Goal: Task Accomplishment & Management: Complete application form

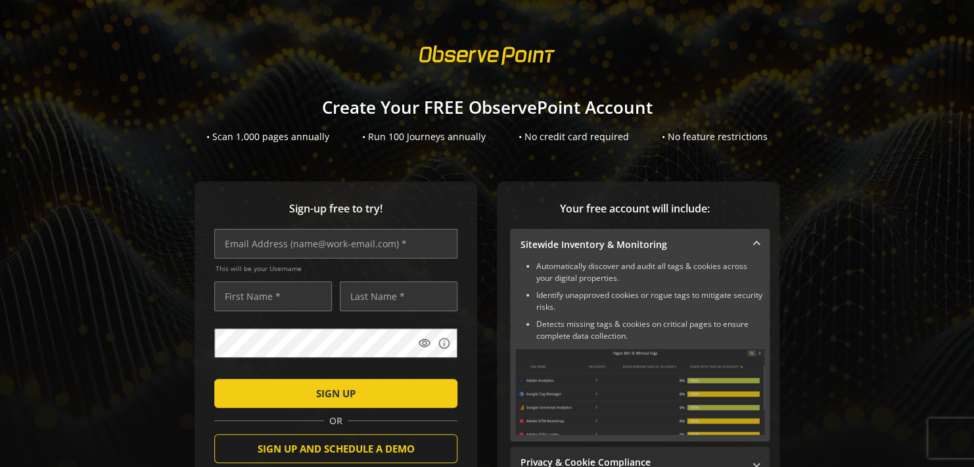
drag, startPoint x: 454, startPoint y: 217, endPoint x: 674, endPoint y: 260, distance: 224.3
click at [674, 260] on div "Sign-up free to try! This will be your Username visibility info SIGN UP OR SIGN…" at bounding box center [487, 386] width 943 height 410
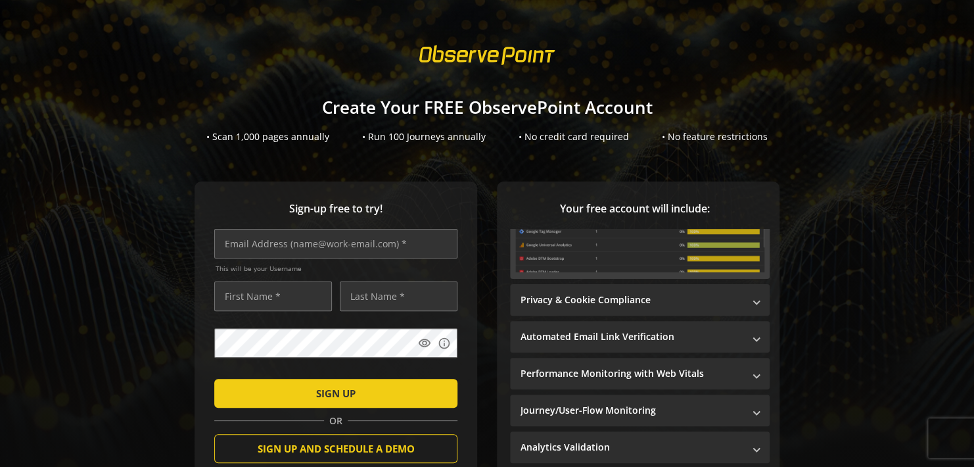
scroll to position [164, 0]
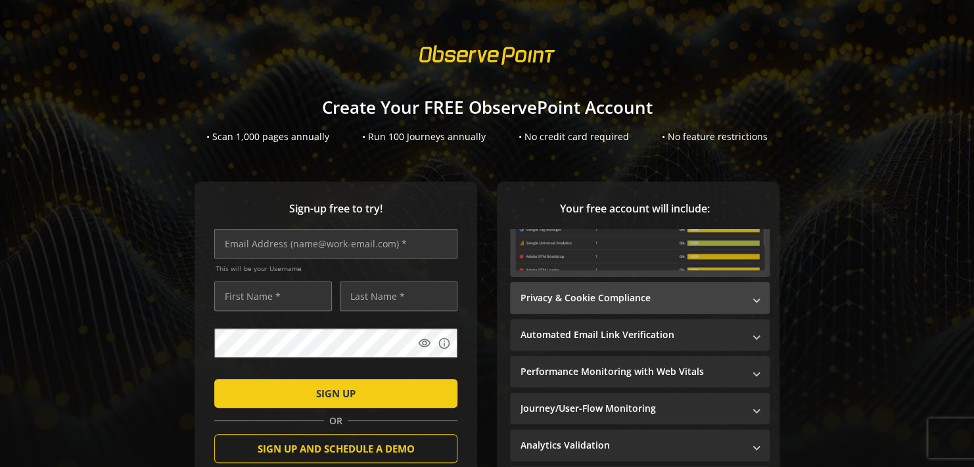
click at [731, 299] on mat-panel-title "Privacy & Cookie Compliance" at bounding box center [632, 297] width 223 height 13
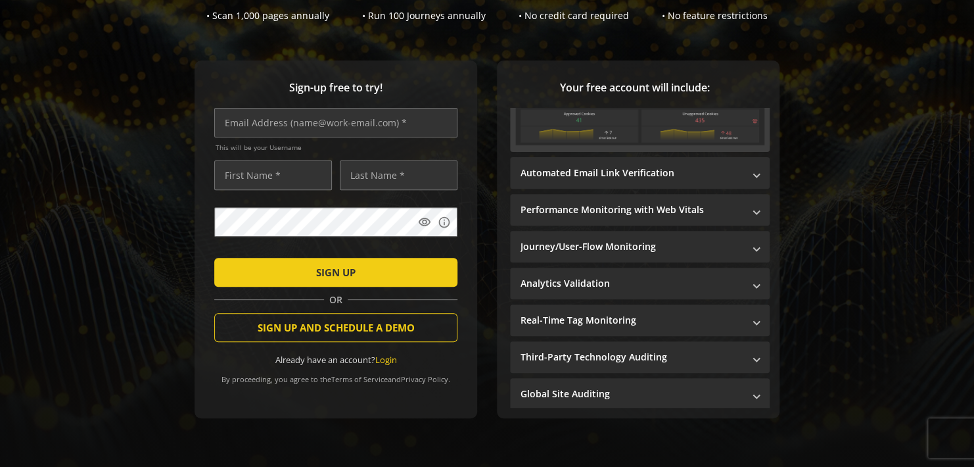
scroll to position [121, 0]
click at [280, 128] on input "text" at bounding box center [335, 123] width 243 height 30
type input "[EMAIL_ADDRESS][PERSON_NAME][DOMAIN_NAME]"
type input "Nikhil"
type input "[PERSON_NAME]"
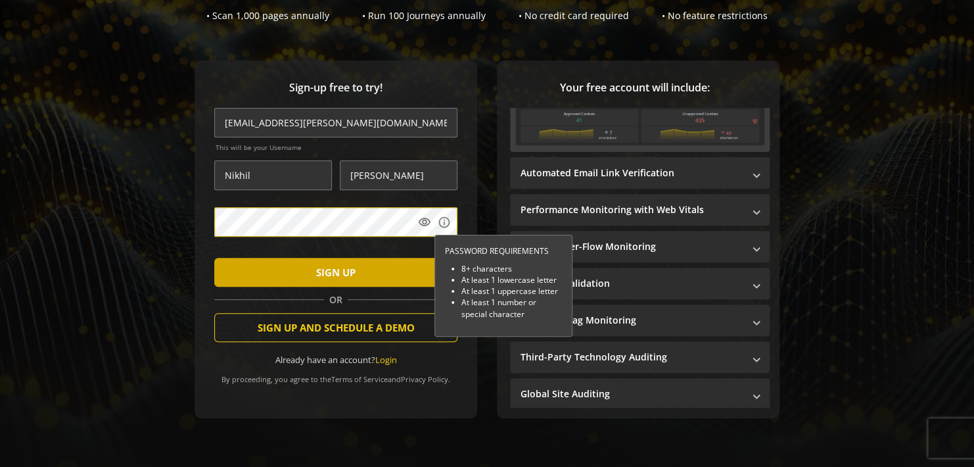
click at [379, 280] on span "submit" at bounding box center [335, 272] width 243 height 32
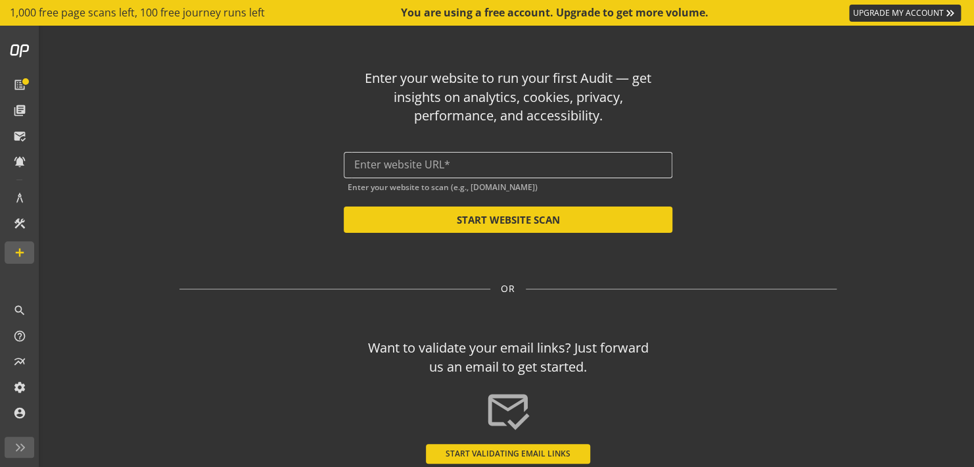
click at [465, 156] on div at bounding box center [508, 165] width 308 height 26
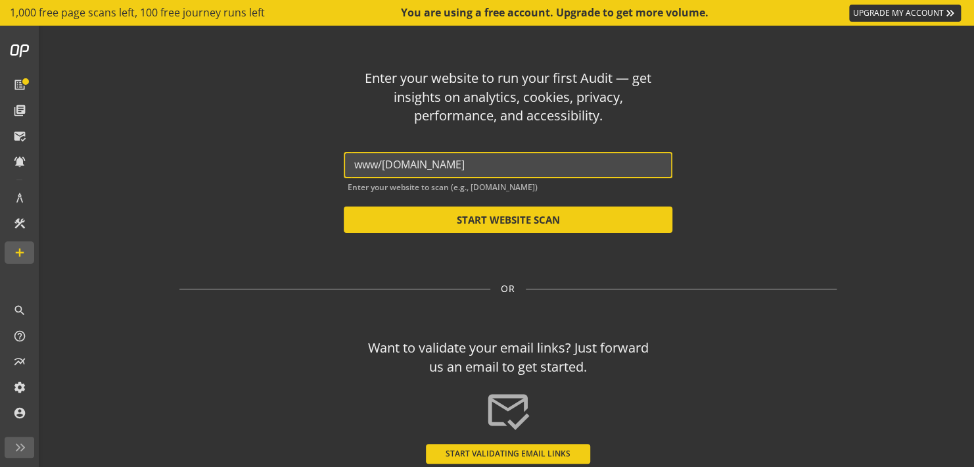
click at [375, 166] on input "www/[DOMAIN_NAME]" at bounding box center [508, 164] width 308 height 12
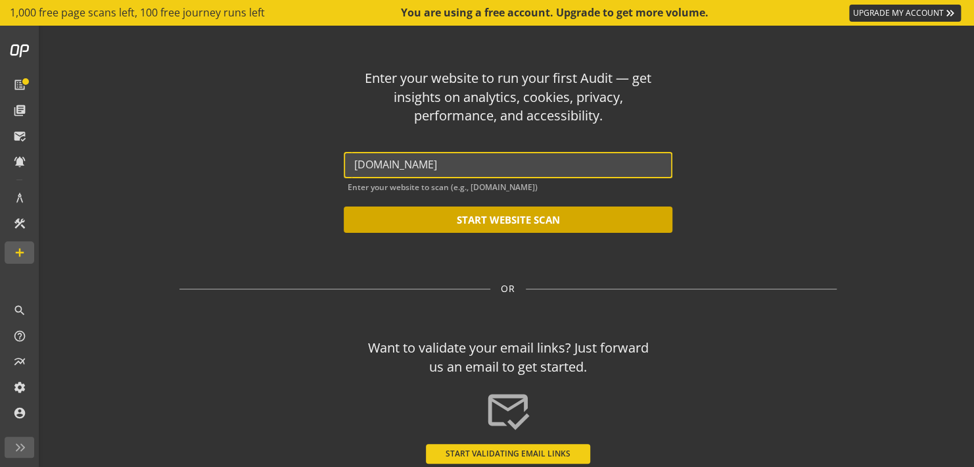
click at [461, 216] on button "START WEBSITE SCAN" at bounding box center [508, 219] width 329 height 26
type input "[URL][DOMAIN_NAME]"
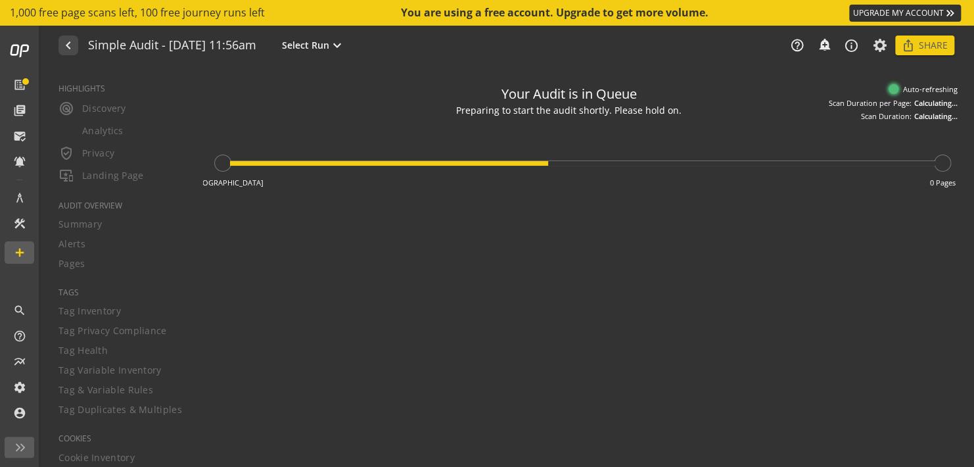
type textarea "Notes can include: -a description of what this audit is validating -changes in …"
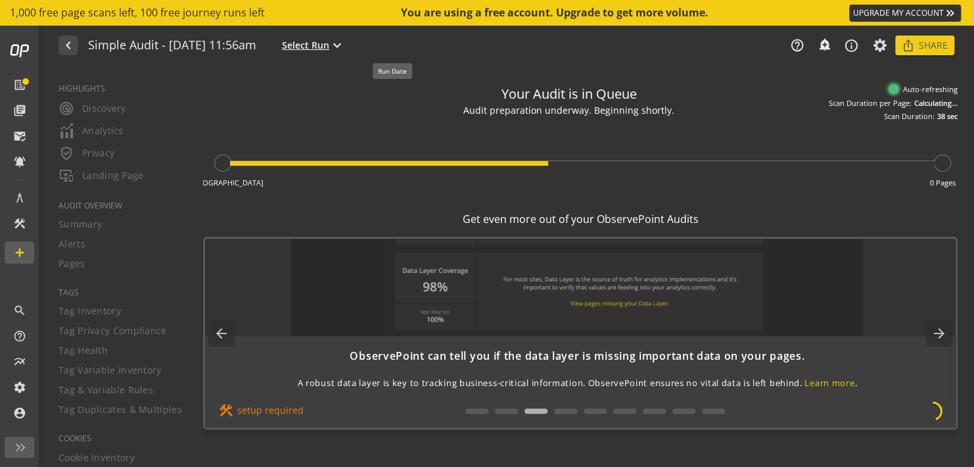
click at [348, 52] on button "Select Run expand_more" at bounding box center [313, 45] width 68 height 17
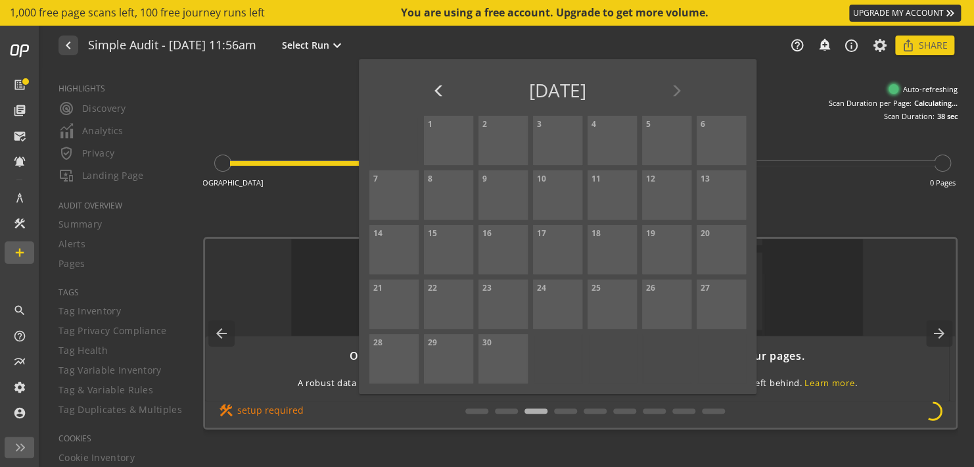
click at [477, 37] on div at bounding box center [487, 233] width 974 height 467
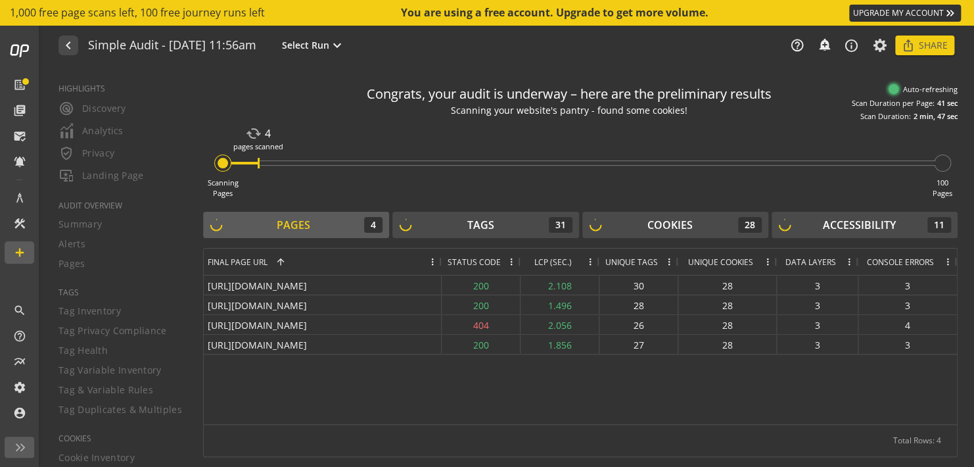
click at [400, 214] on button "Tags 31" at bounding box center [485, 225] width 186 height 26
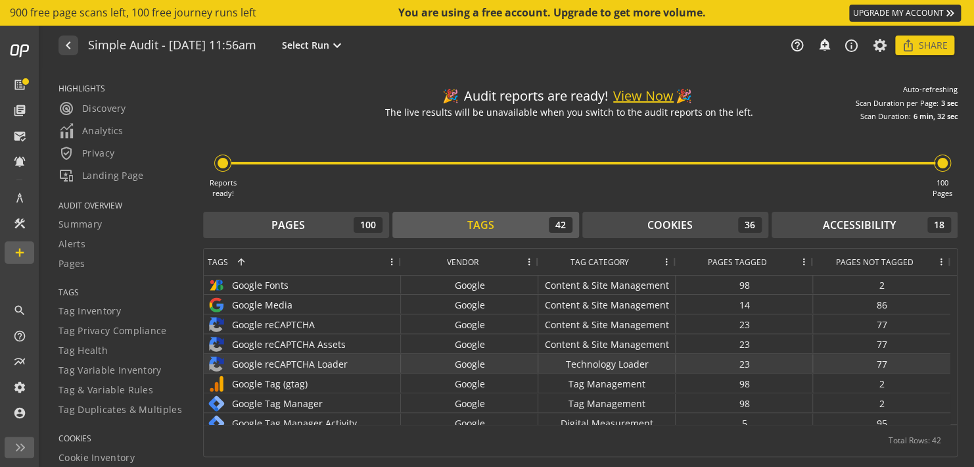
scroll to position [235, 0]
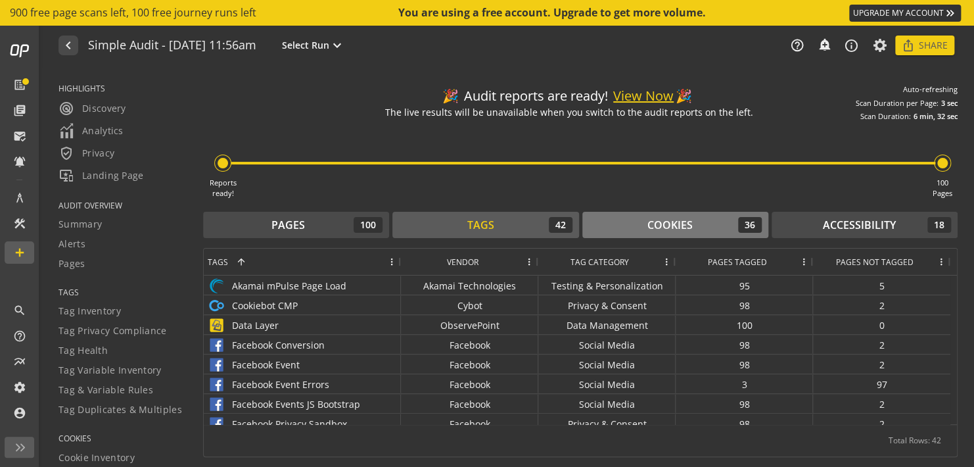
click at [657, 220] on div "Cookies" at bounding box center [670, 225] width 45 height 15
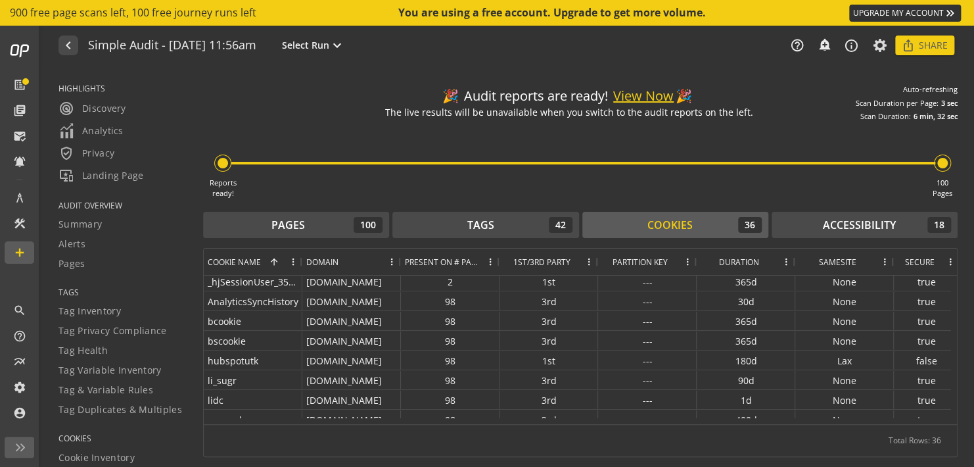
scroll to position [567, 0]
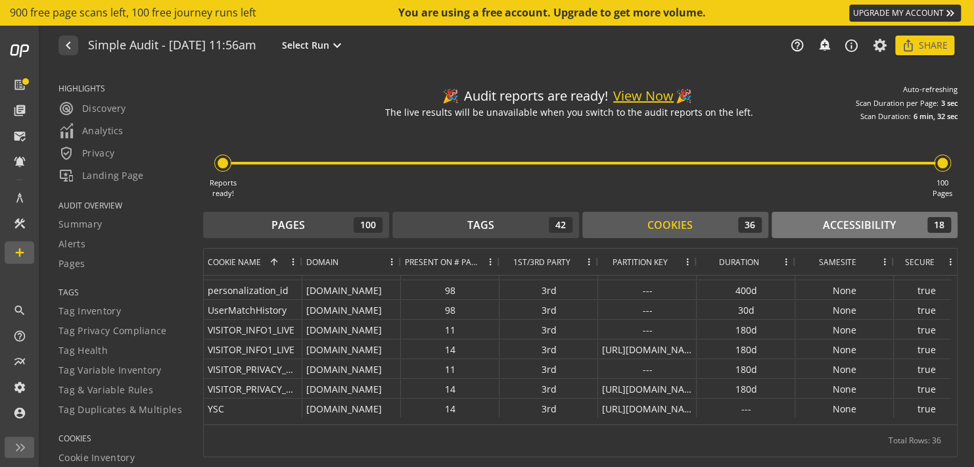
click at [837, 229] on div "Accessibility" at bounding box center [859, 225] width 73 height 15
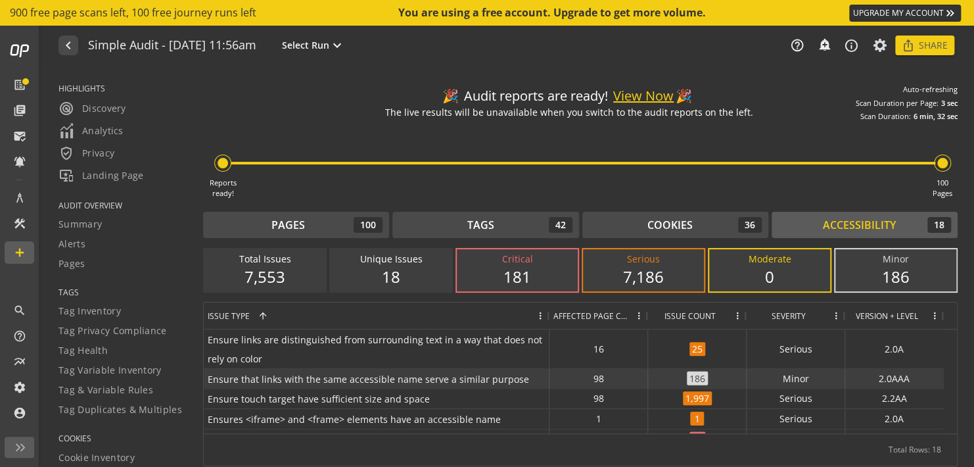
scroll to position [42, 0]
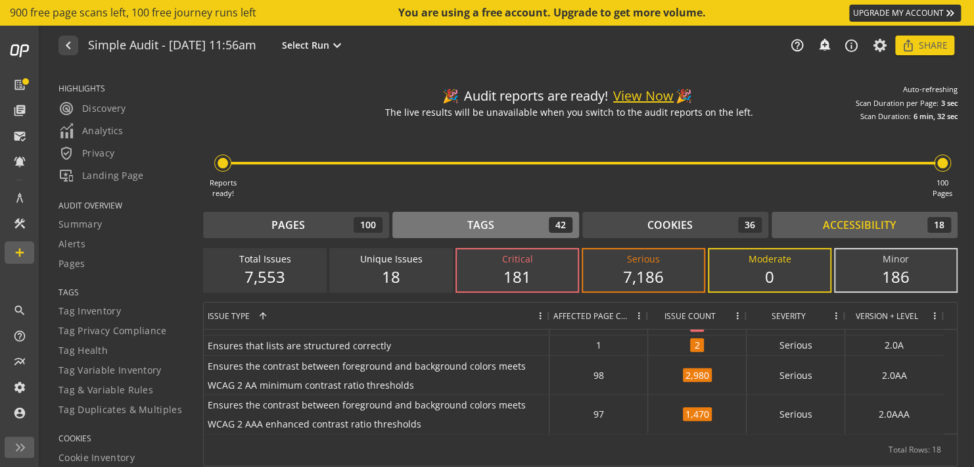
click at [455, 229] on div "Tags 42" at bounding box center [485, 225] width 173 height 16
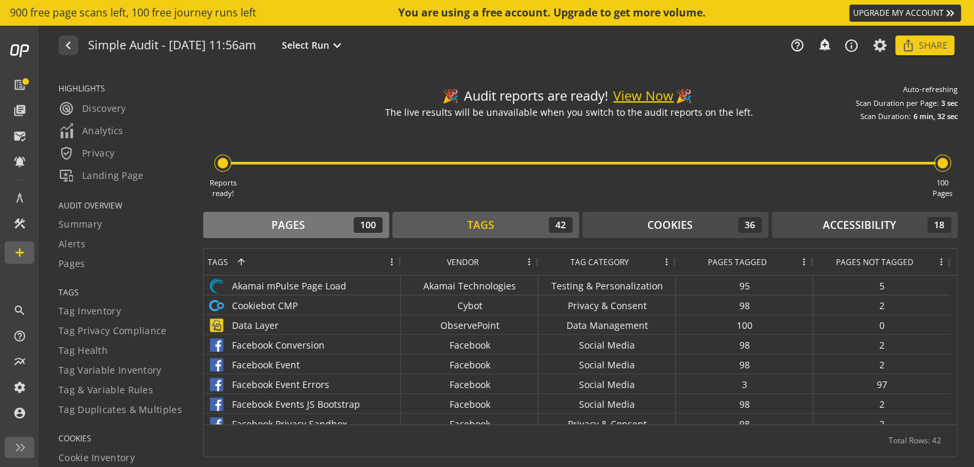
click at [341, 223] on div "Pages 100" at bounding box center [296, 225] width 173 height 16
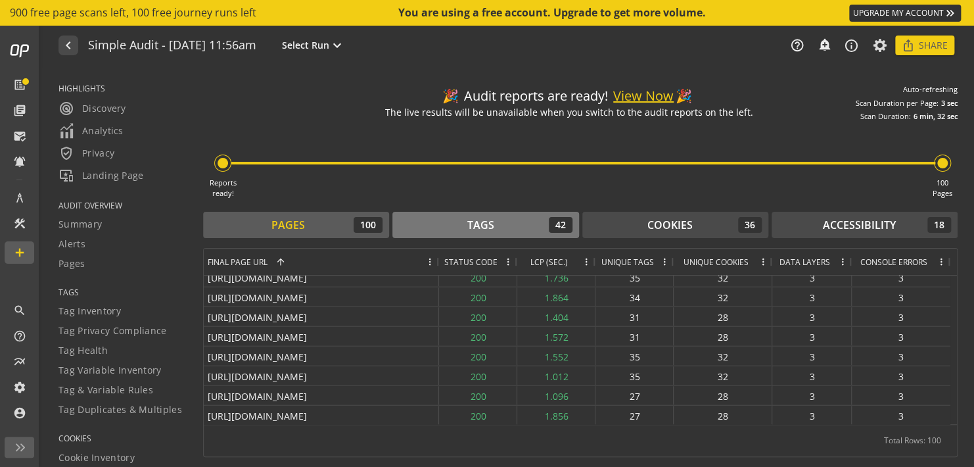
click at [447, 225] on div "Tags 42" at bounding box center [485, 225] width 173 height 16
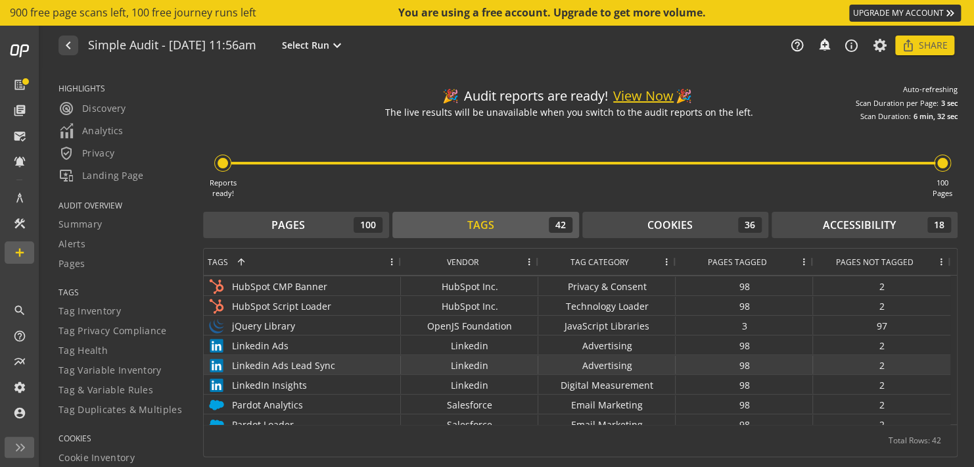
click at [254, 358] on div "Linkedin Ads Lead Sync" at bounding box center [302, 365] width 189 height 19
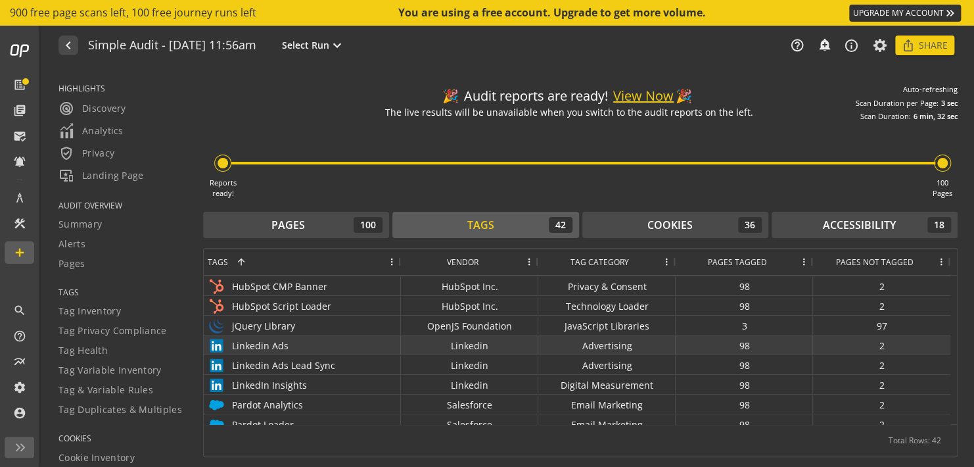
click at [263, 345] on div "Linkedin Ads" at bounding box center [302, 345] width 189 height 19
click at [765, 339] on div "98" at bounding box center [744, 344] width 137 height 19
click at [472, 343] on div "Linkedin" at bounding box center [469, 344] width 137 height 19
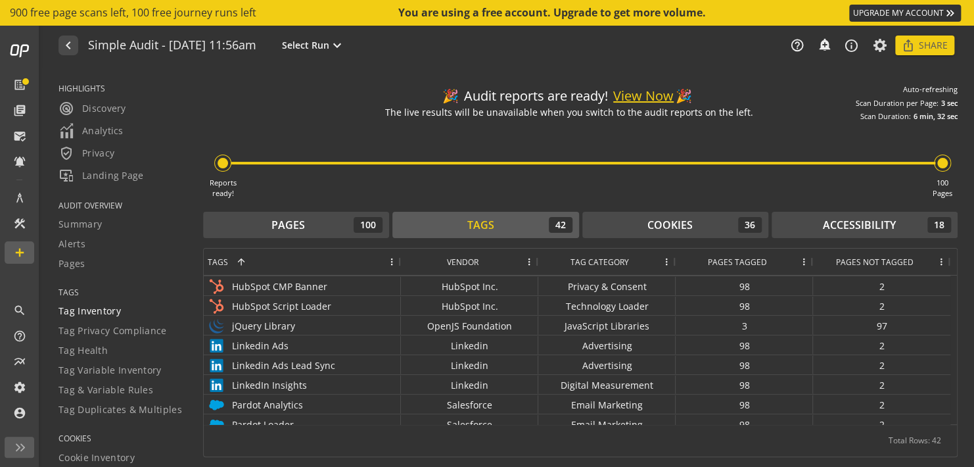
click at [83, 307] on span "Tag Inventory" at bounding box center [90, 310] width 62 height 13
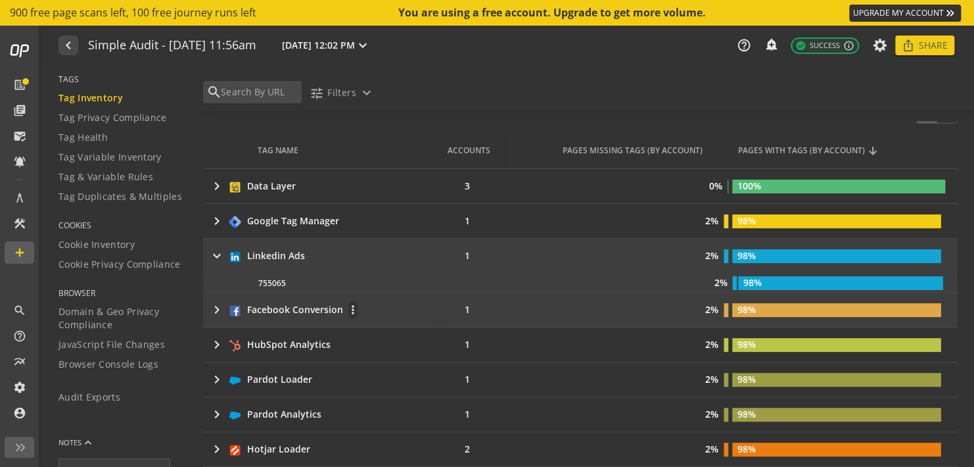
click at [219, 315] on mat-icon "keyboard_arrow_right" at bounding box center [217, 310] width 16 height 16
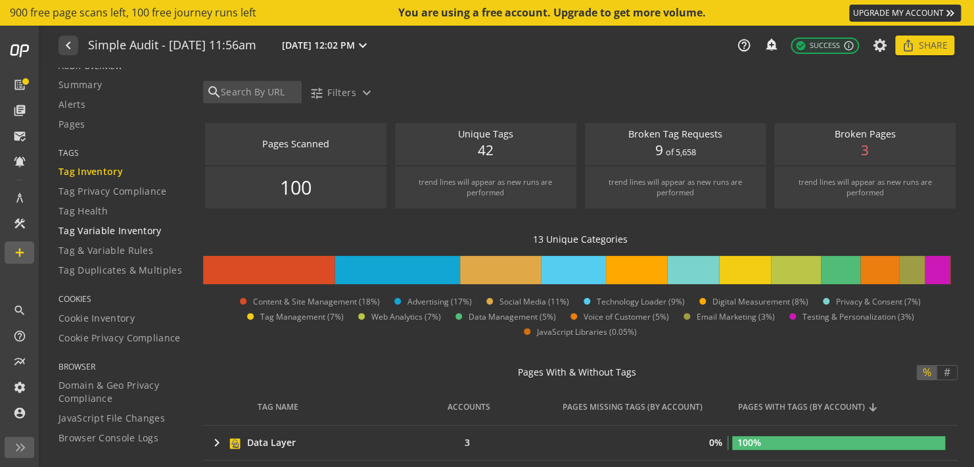
click at [116, 230] on span "Tag Variable Inventory" at bounding box center [110, 230] width 103 height 13
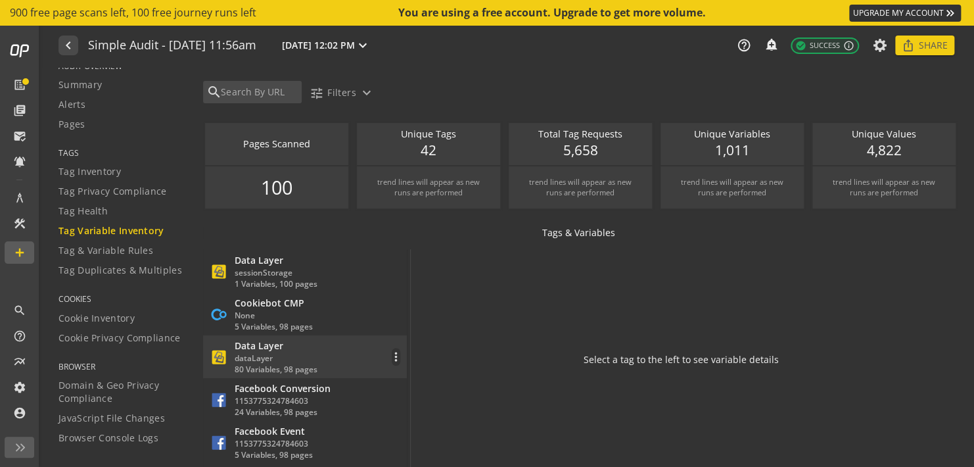
scroll to position [70, 0]
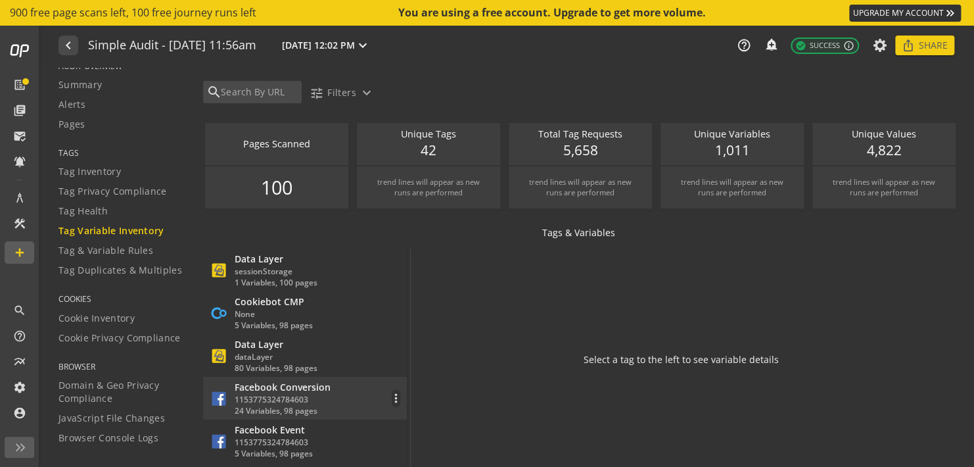
click at [306, 381] on div "Facebook Conversion" at bounding box center [283, 387] width 96 height 13
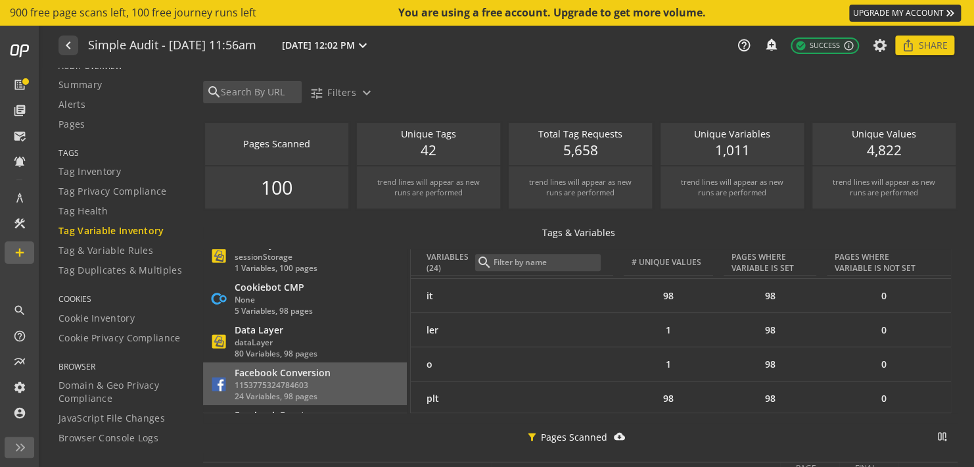
scroll to position [410, 0]
click at [114, 253] on span "Tag & Variable Rules" at bounding box center [106, 250] width 95 height 13
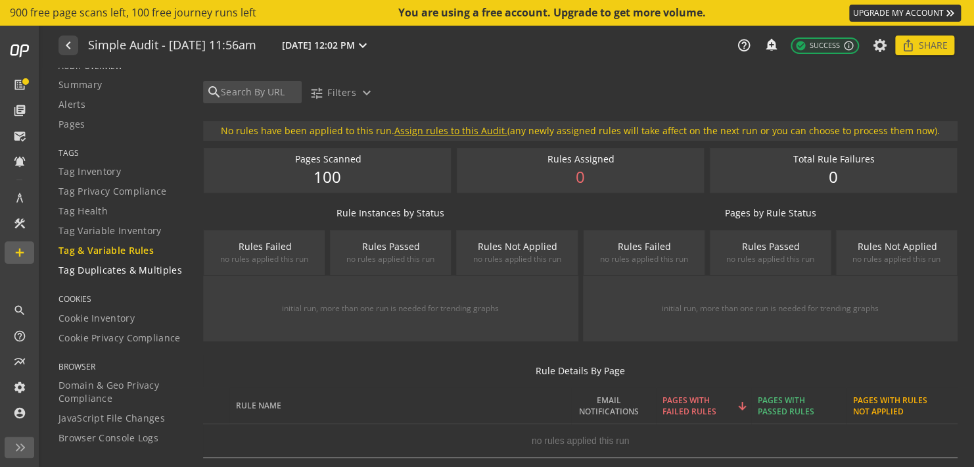
click at [143, 271] on span "Tag Duplicates & Multiples" at bounding box center [121, 270] width 124 height 13
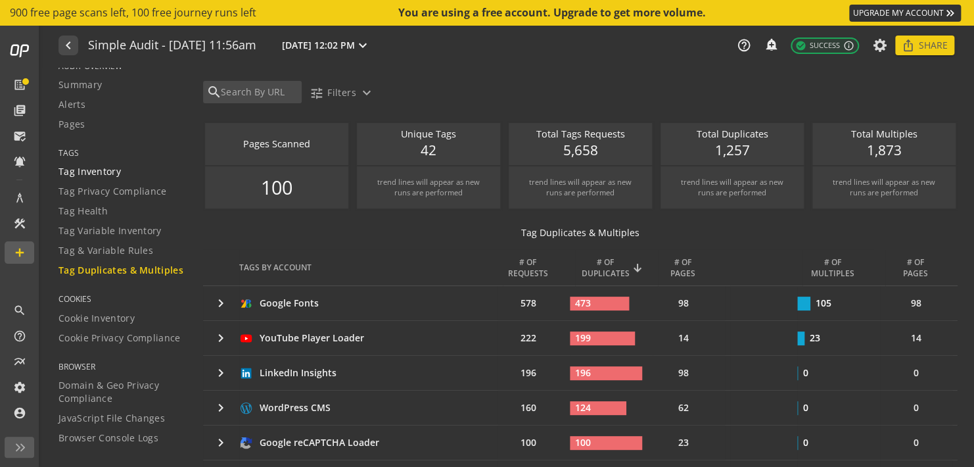
click at [103, 172] on span "Tag Inventory" at bounding box center [90, 171] width 62 height 13
